Goal: Task Accomplishment & Management: Use online tool/utility

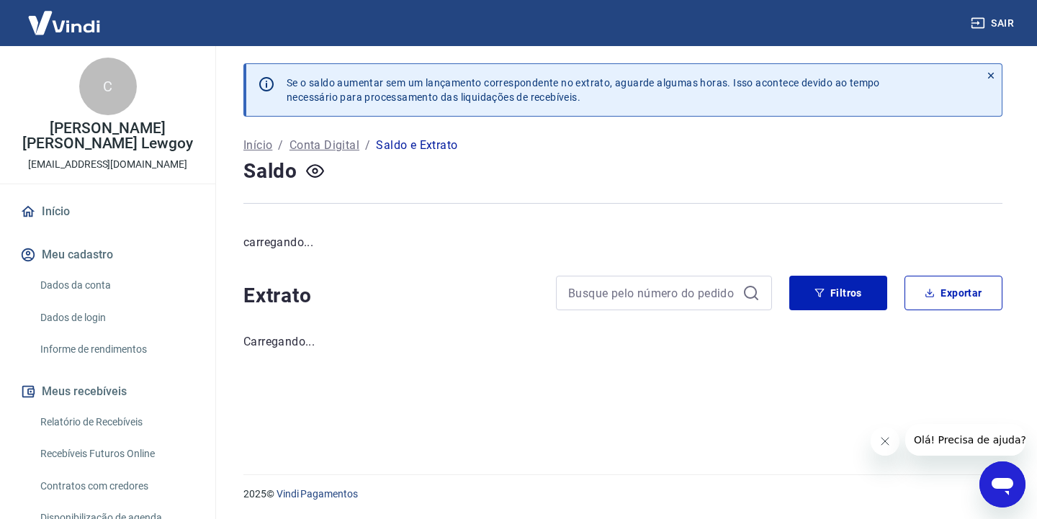
click at [69, 28] on img at bounding box center [64, 23] width 94 height 44
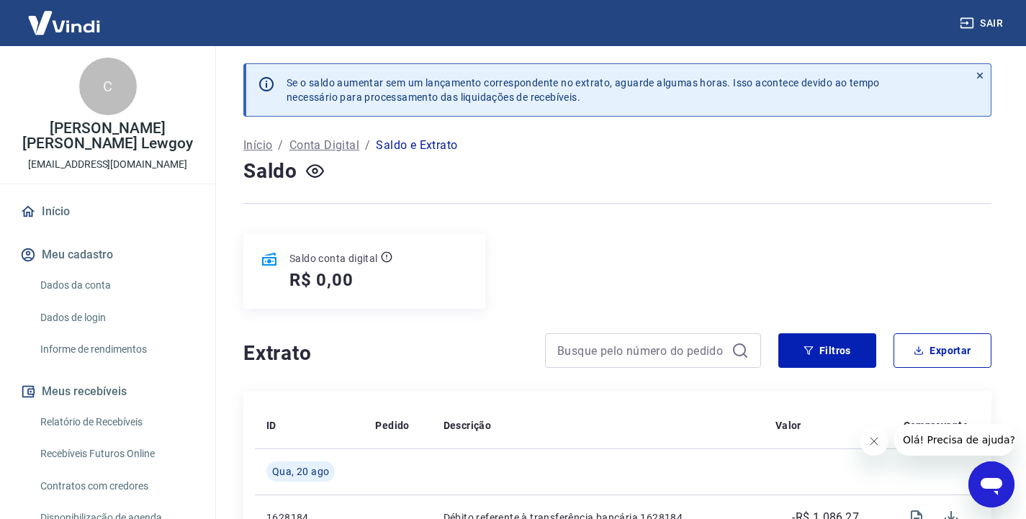
click at [55, 215] on link "Início" at bounding box center [107, 212] width 181 height 32
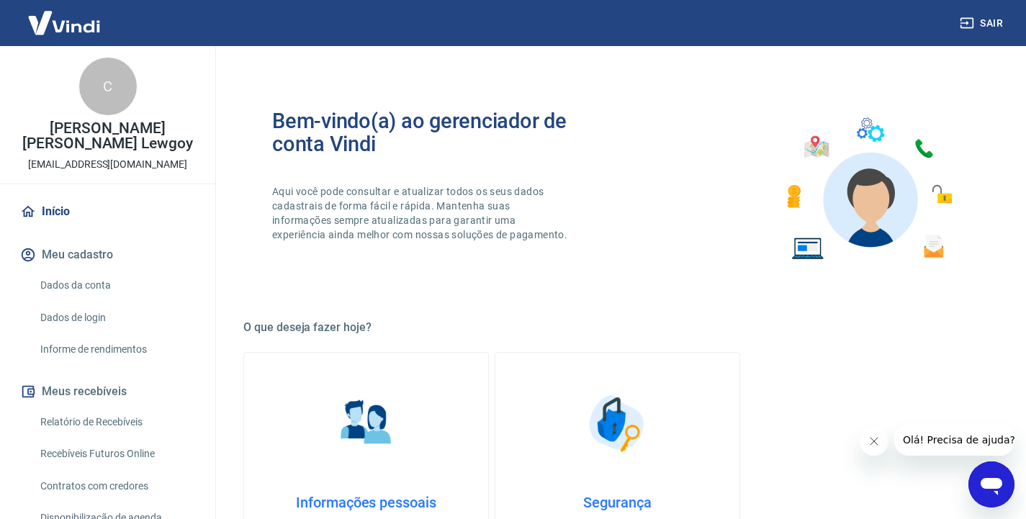
click at [63, 26] on img at bounding box center [64, 23] width 94 height 44
click at [94, 88] on div "C" at bounding box center [108, 87] width 58 height 58
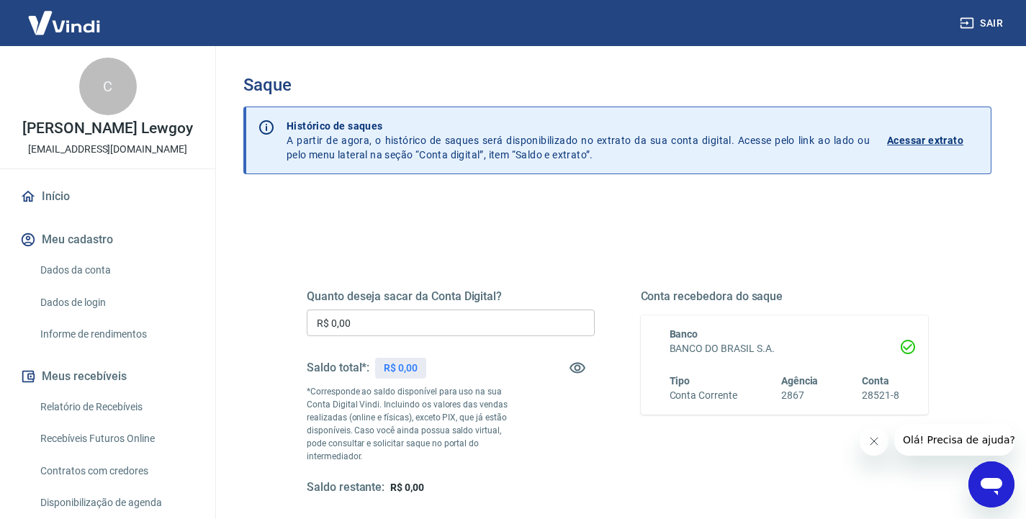
click at [378, 327] on input "R$ 0,00" at bounding box center [451, 323] width 288 height 27
click at [377, 266] on div "Quanto deseja sacar da Conta Digital? R$ 0,00 ​ Saldo total*: R$ 0,00 *Correspo…" at bounding box center [618, 406] width 622 height 302
